Goal: Transaction & Acquisition: Purchase product/service

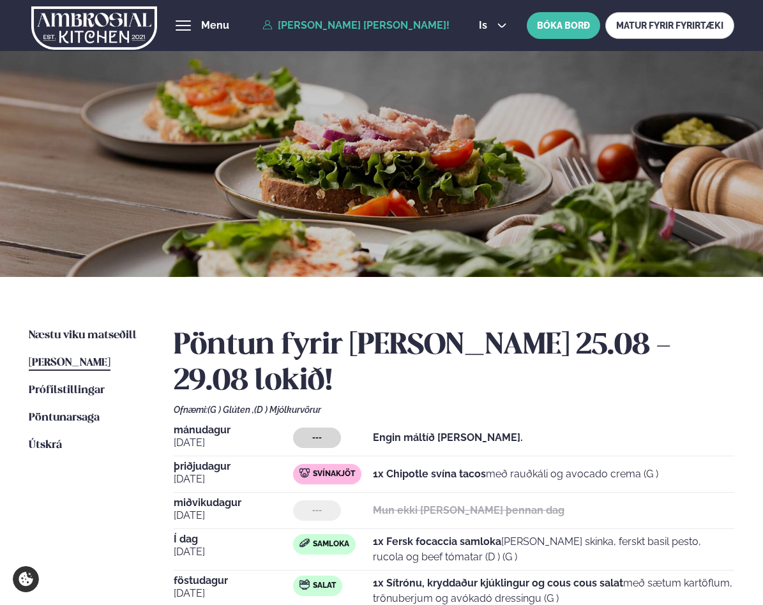
scroll to position [123, 0]
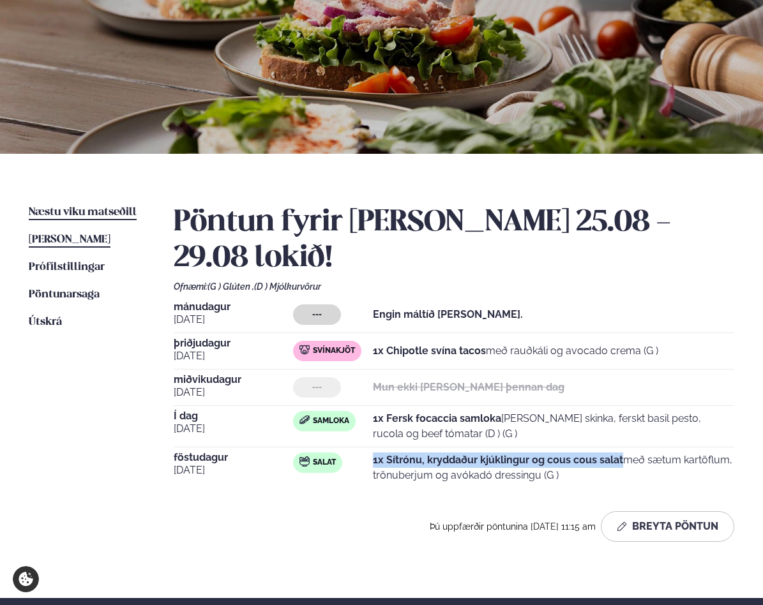
click at [109, 211] on span "Næstu viku matseðill" at bounding box center [83, 212] width 108 height 11
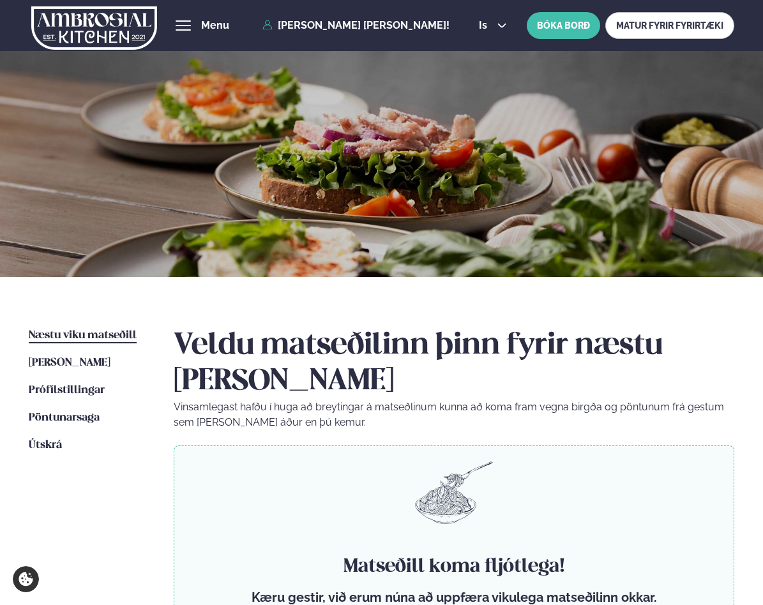
click at [112, 24] on img at bounding box center [94, 28] width 126 height 52
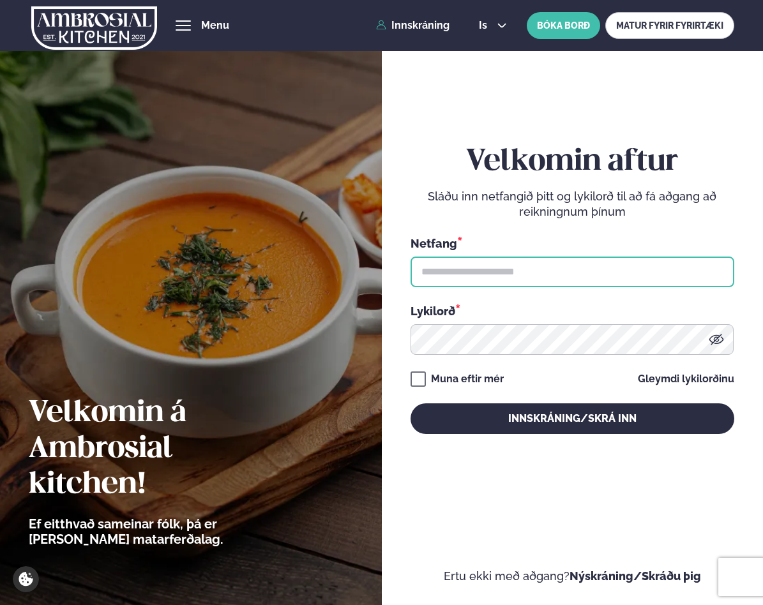
click at [475, 274] on input "text" at bounding box center [573, 272] width 324 height 31
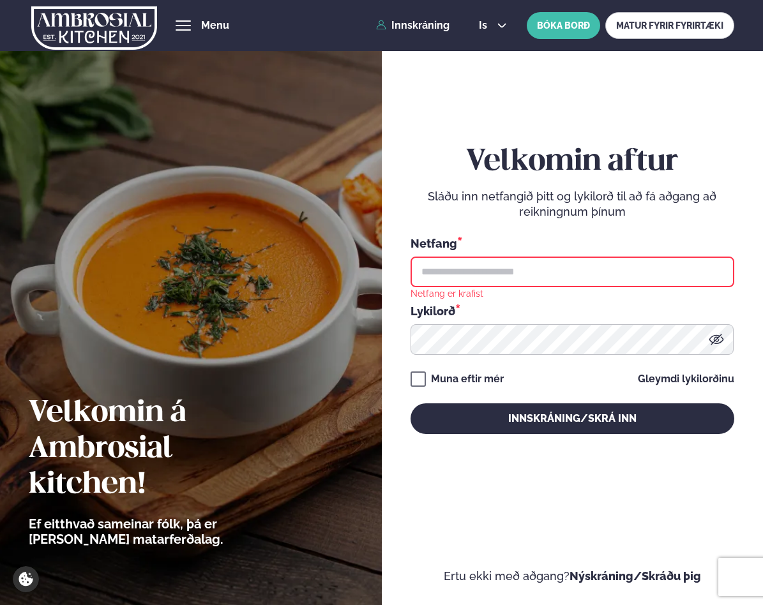
type input "**********"
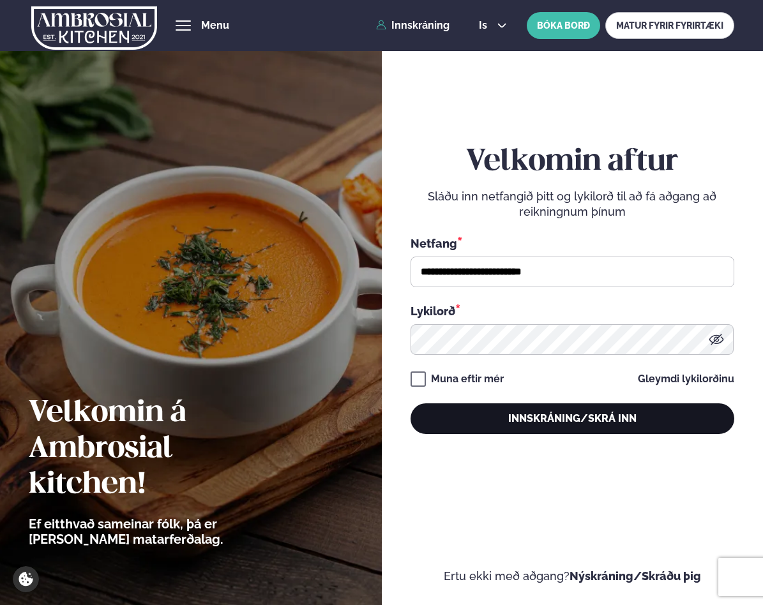
click at [548, 419] on button "Innskráning/Skrá inn" at bounding box center [573, 419] width 324 height 31
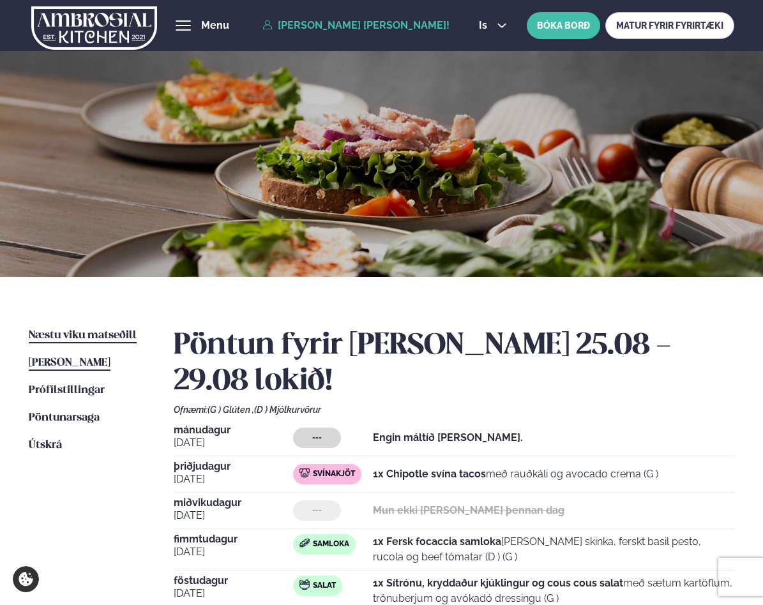
click at [100, 328] on link "Næstu [PERSON_NAME] matseðill Næsta vika" at bounding box center [83, 335] width 108 height 15
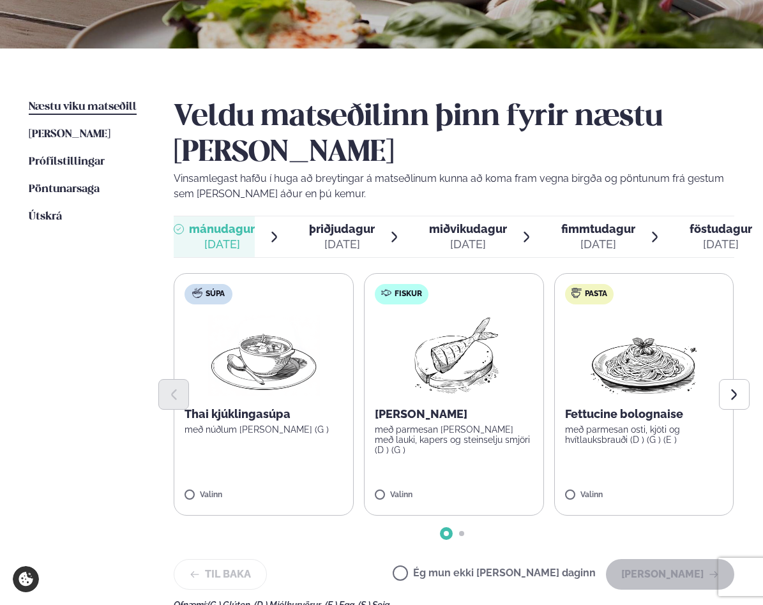
scroll to position [231, 0]
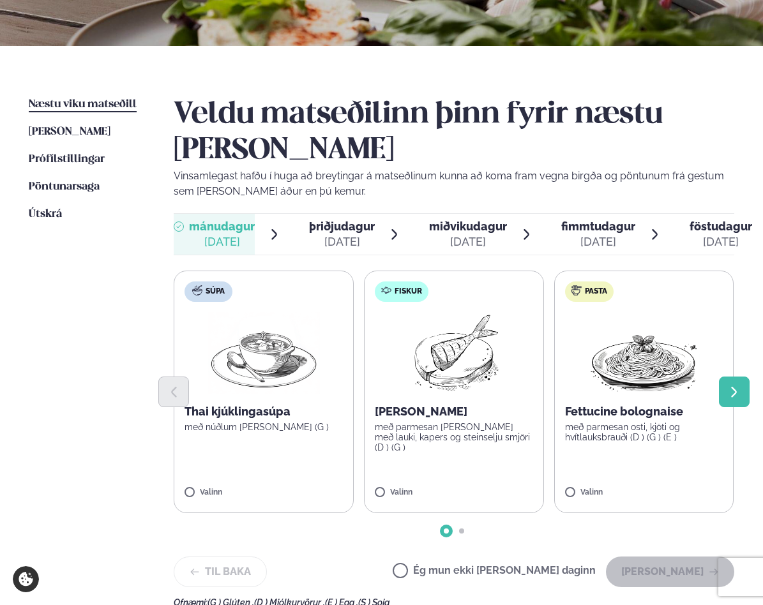
click at [727, 386] on icon "Next slide" at bounding box center [733, 392] width 13 height 13
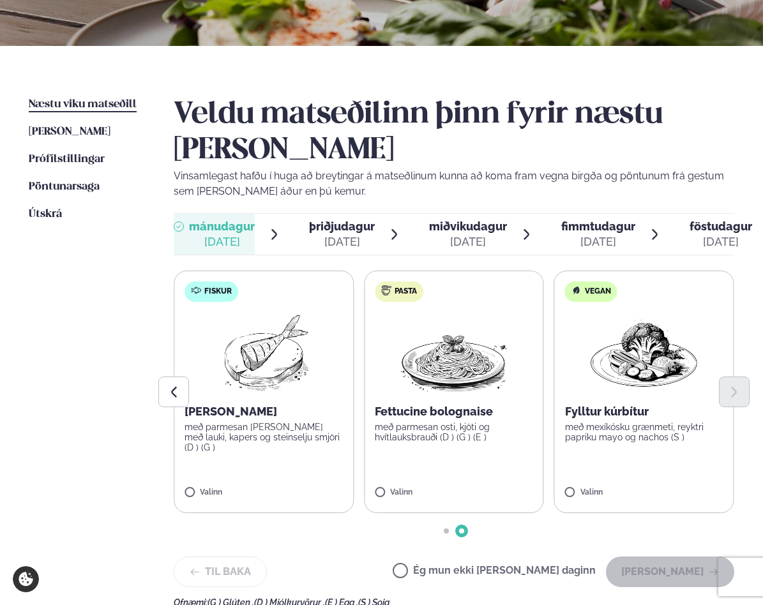
click at [466, 409] on label "Pasta Fettucine bolognaise með parmesan osti, kjöti og hvítlauksbrauði (D ) (G …" at bounding box center [454, 392] width 180 height 243
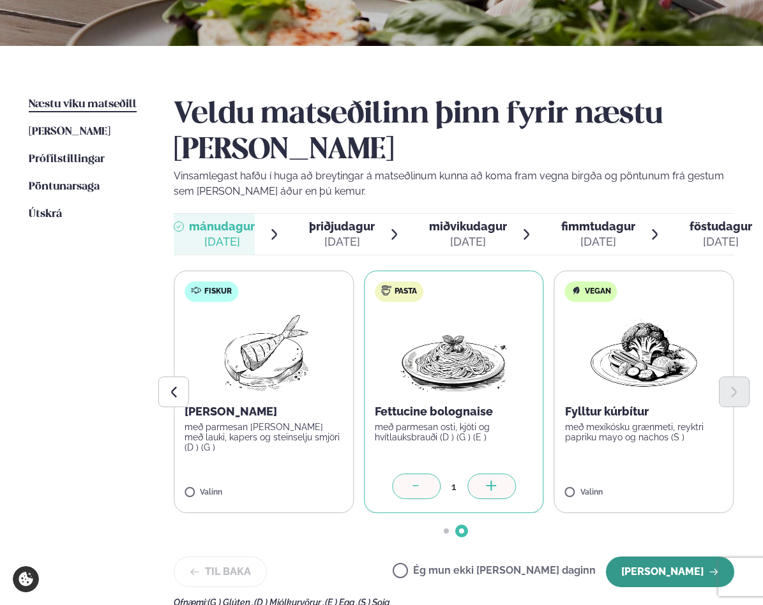
click at [650, 557] on button "[PERSON_NAME]" at bounding box center [670, 572] width 128 height 31
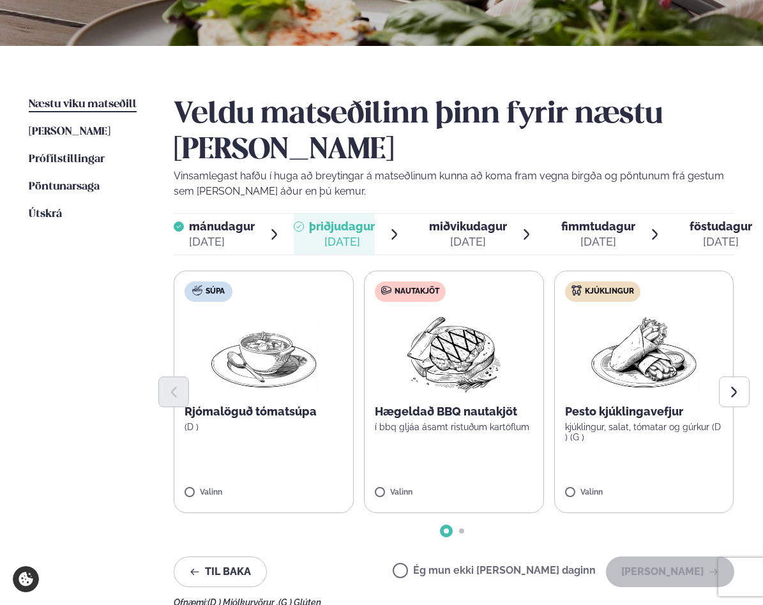
click at [517, 475] on label "Nautakjöt Hægeldað BBQ nautakjöt í bbq gljáa ásamt ristuðum kartöflum Valinn" at bounding box center [454, 392] width 180 height 243
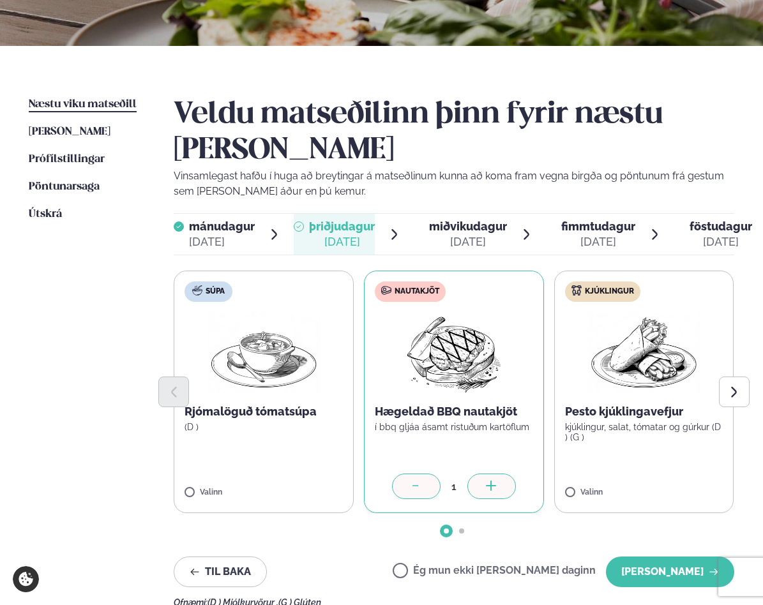
click at [434, 474] on div at bounding box center [416, 487] width 49 height 26
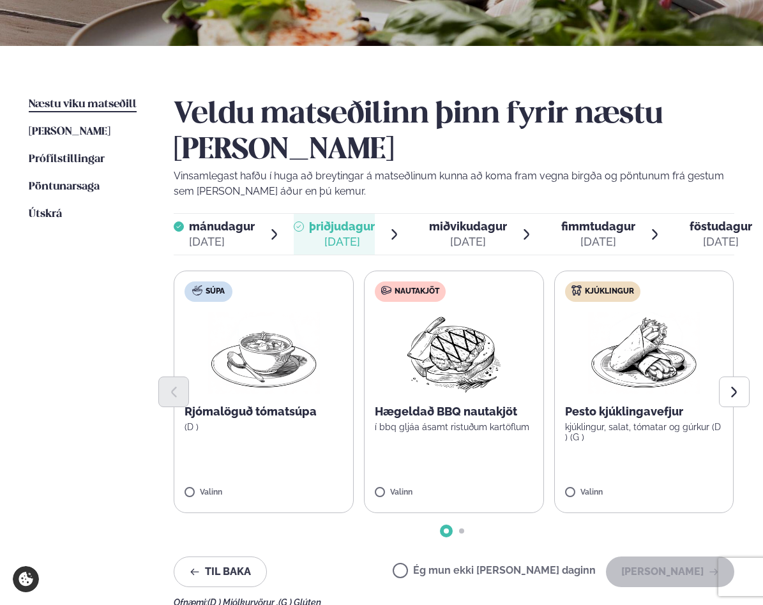
click at [633, 422] on label "Kjúklingur Pesto kjúklingavefjur kjúklingur, salat, tómatar og gúrkur (D ) (G )…" at bounding box center [644, 392] width 180 height 243
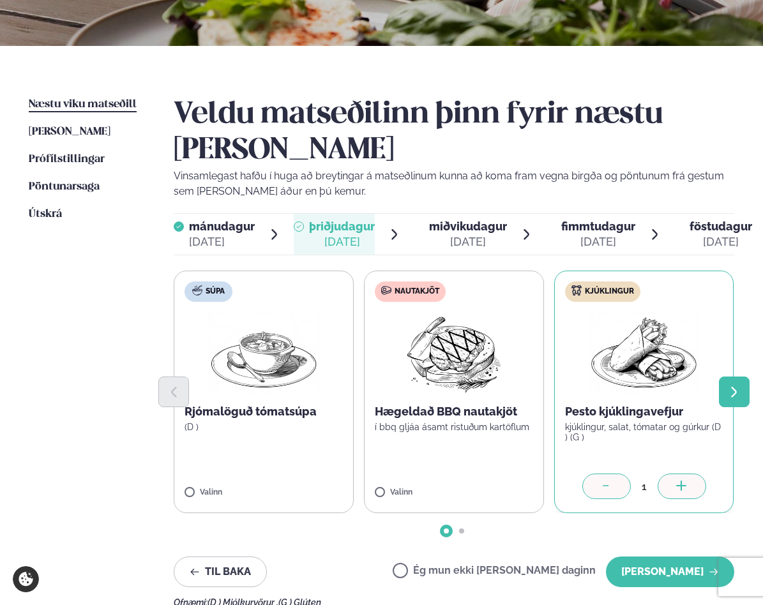
click at [732, 386] on icon "Next slide" at bounding box center [733, 392] width 13 height 13
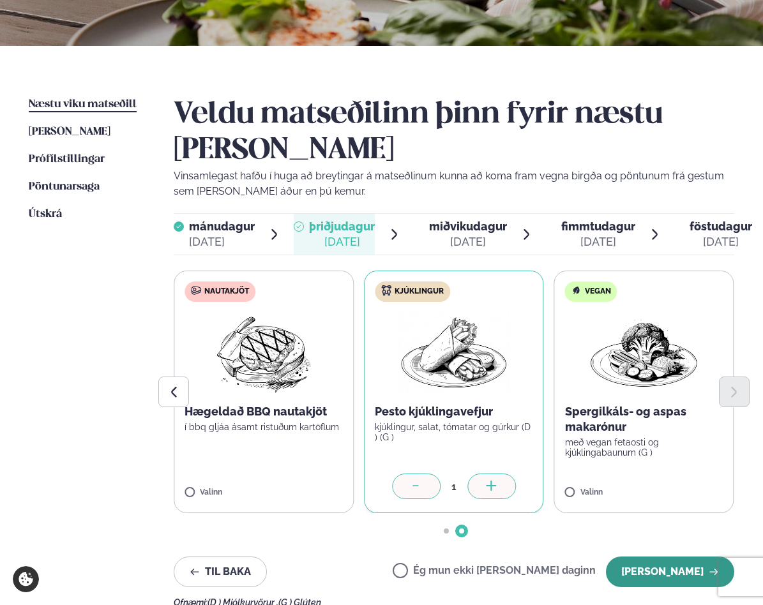
click at [644, 557] on button "[PERSON_NAME]" at bounding box center [670, 572] width 128 height 31
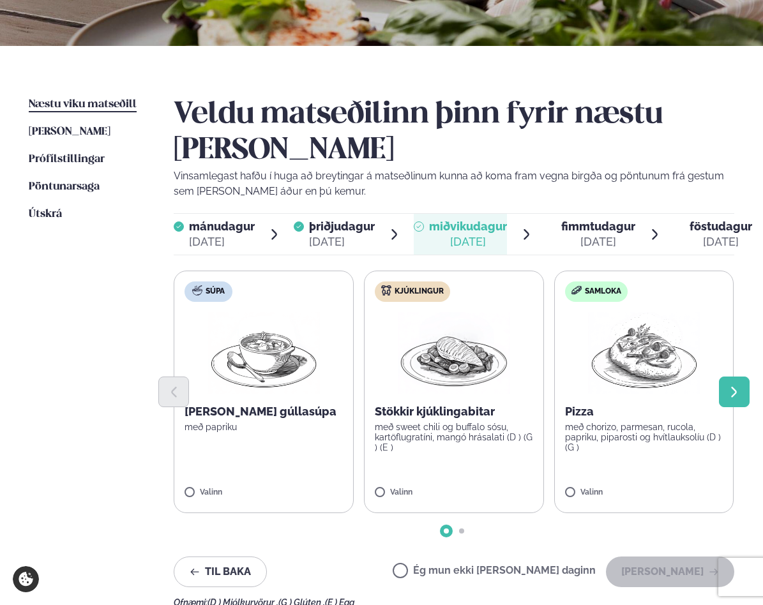
click at [730, 386] on icon "Next slide" at bounding box center [733, 392] width 13 height 13
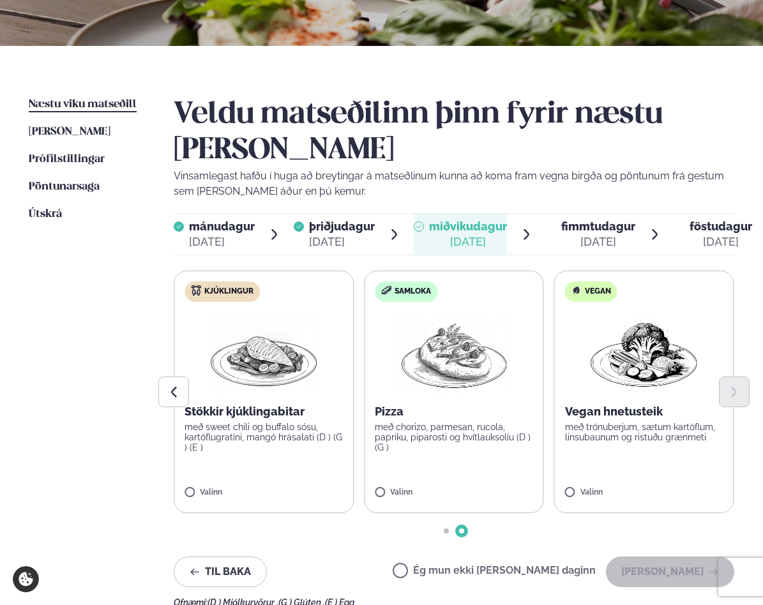
click at [296, 422] on p "með sweet chili og buffalo sósu, kartöflugratíni, mangó hrásalati (D ) (G ) (E )" at bounding box center [264, 437] width 158 height 31
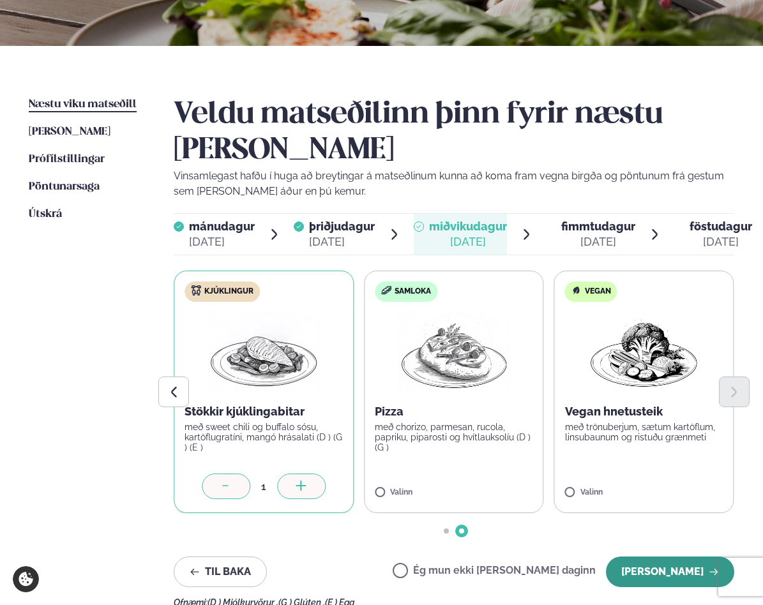
click at [662, 557] on button "[PERSON_NAME]" at bounding box center [670, 572] width 128 height 31
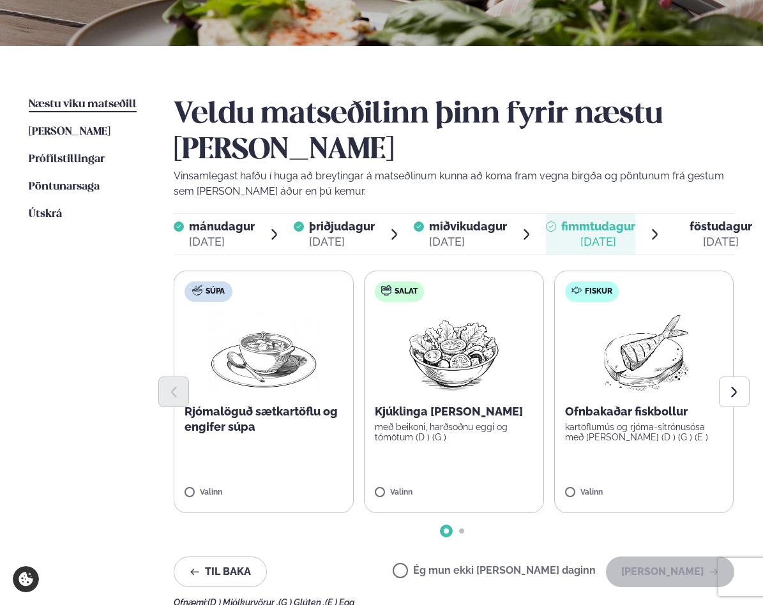
click at [505, 429] on label "Salat Kjúklinga [PERSON_NAME] með beikoni, harðsoðnu eggi og tómötum (D ) (G ) …" at bounding box center [454, 392] width 180 height 243
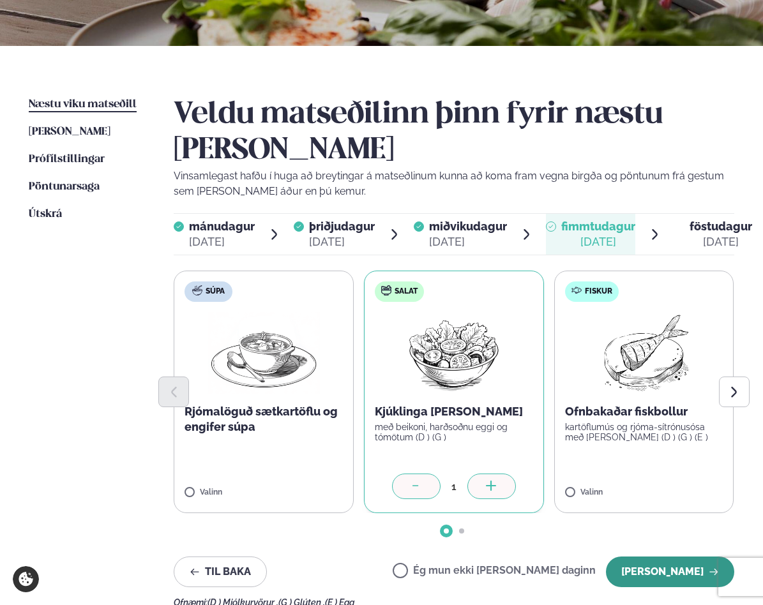
click at [651, 557] on button "[PERSON_NAME]" at bounding box center [670, 572] width 128 height 31
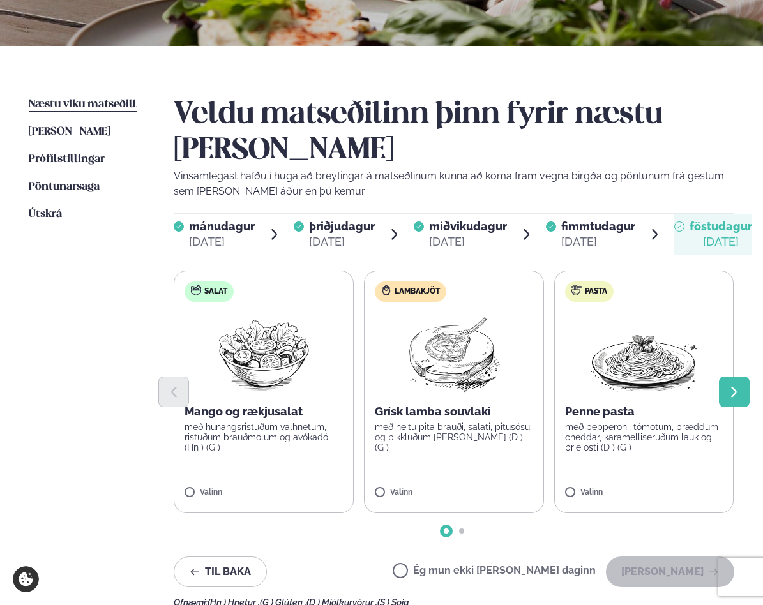
click at [726, 377] on button "Next slide" at bounding box center [734, 392] width 31 height 31
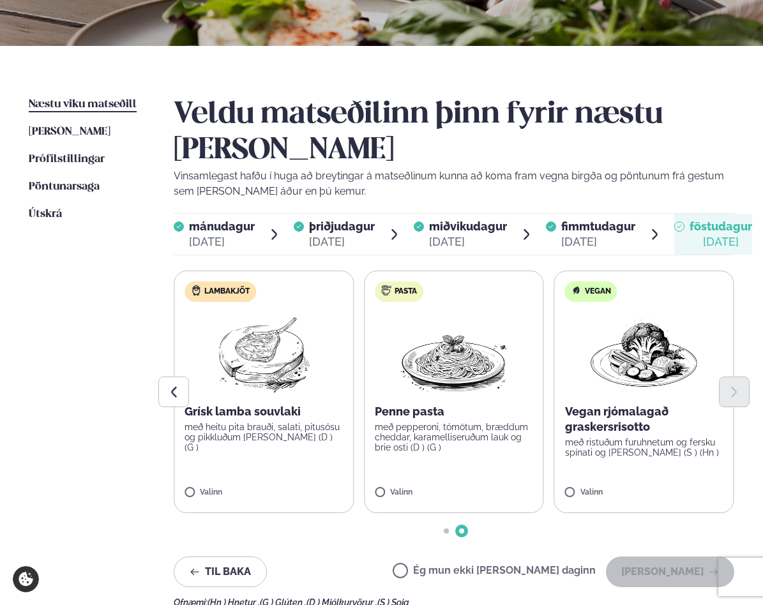
click at [489, 422] on p "með pepperoni, tómötum, bræddum cheddar, karamelliseruðum lauk og brie osti (D …" at bounding box center [454, 437] width 158 height 31
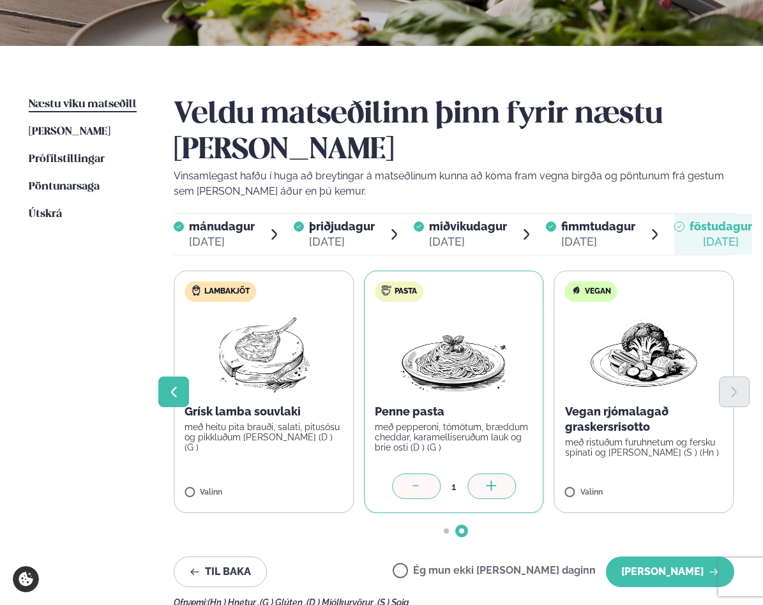
click at [183, 377] on button "Previous slide" at bounding box center [173, 392] width 31 height 31
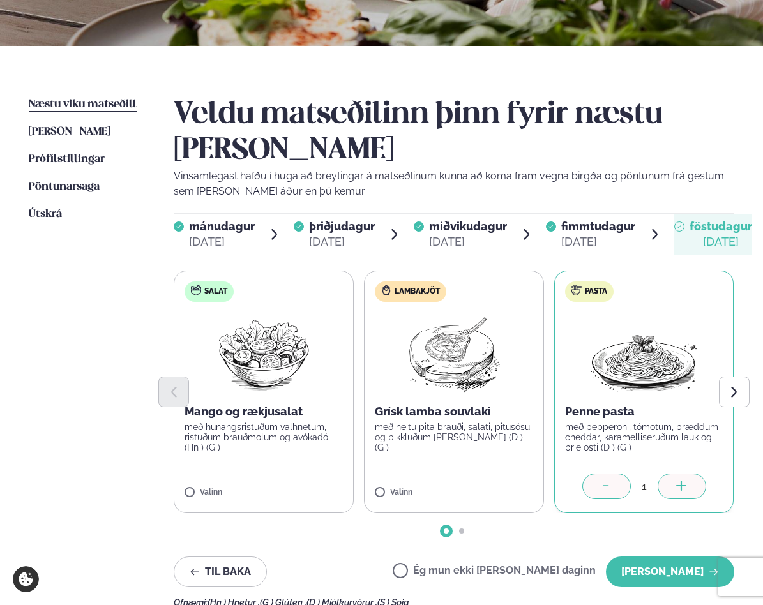
click at [521, 414] on label "Lambakjöt Grísk lamba souvlaki með heitu pita brauði, salati, pitusósu og pikkl…" at bounding box center [454, 392] width 180 height 243
click at [419, 481] on icon at bounding box center [416, 487] width 13 height 13
click at [669, 557] on button "[PERSON_NAME]" at bounding box center [670, 572] width 128 height 31
